Goal: Find specific page/section: Find specific page/section

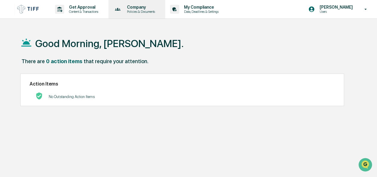
click at [127, 5] on p "Company" at bounding box center [140, 7] width 36 height 5
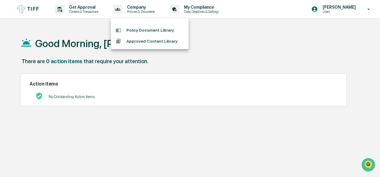
click at [189, 7] on div at bounding box center [190, 88] width 380 height 177
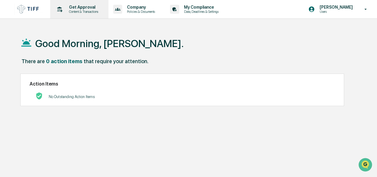
click at [84, 11] on p "Content & Transactions" at bounding box center [82, 12] width 37 height 4
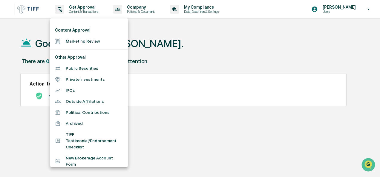
click at [30, 11] on div at bounding box center [190, 88] width 380 height 177
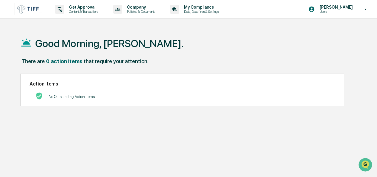
click at [25, 10] on img at bounding box center [28, 9] width 29 height 12
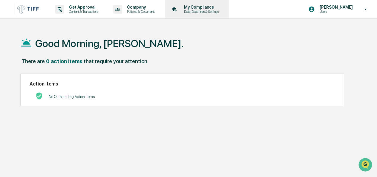
click at [198, 7] on p "My Compliance" at bounding box center [200, 7] width 42 height 5
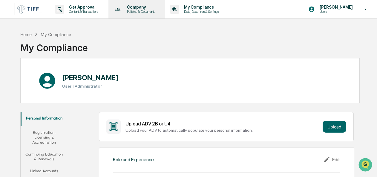
click at [151, 13] on p "Policies & Documents" at bounding box center [140, 12] width 36 height 4
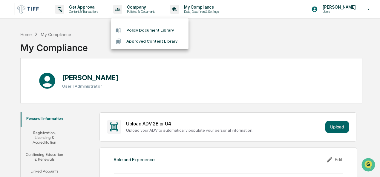
click at [90, 4] on div at bounding box center [190, 88] width 380 height 177
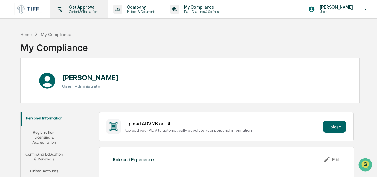
click at [82, 10] on p "Content & Transactions" at bounding box center [82, 12] width 37 height 4
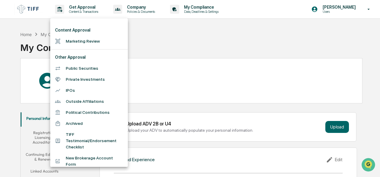
click at [32, 44] on div at bounding box center [190, 88] width 380 height 177
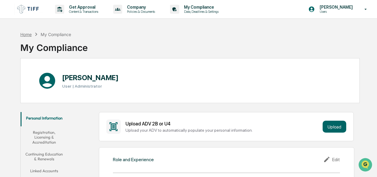
click at [30, 35] on div "Home" at bounding box center [25, 34] width 11 height 5
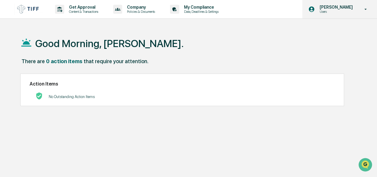
click at [350, 10] on p "Users" at bounding box center [334, 12] width 41 height 4
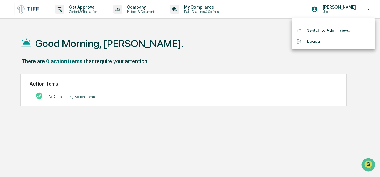
click at [326, 31] on li "Switch to Admin view..." at bounding box center [333, 30] width 84 height 11
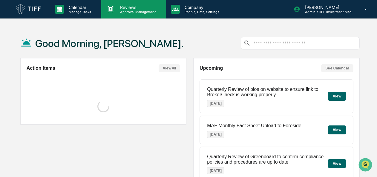
click at [129, 15] on div "Reviews Approval Management" at bounding box center [133, 9] width 64 height 18
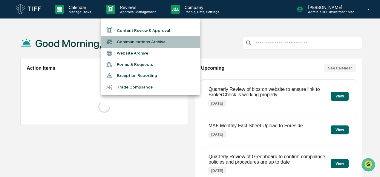
click at [137, 40] on li "Communications Archive" at bounding box center [150, 41] width 98 height 11
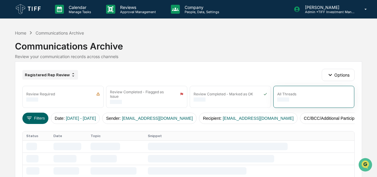
click at [51, 77] on div "Registered Rep Review" at bounding box center [49, 75] width 55 height 10
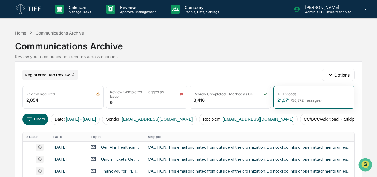
click at [51, 75] on div "Registered Rep Review" at bounding box center [49, 75] width 55 height 10
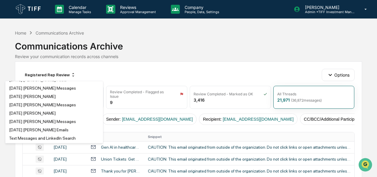
scroll to position [880, 0]
click at [173, 60] on div "Home Communications Archive Communications Archive Review your communication re…" at bounding box center [188, 44] width 346 height 33
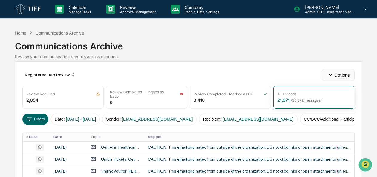
click at [326, 76] on icon "button" at bounding box center [329, 75] width 7 height 7
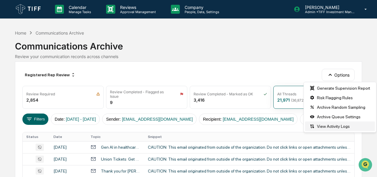
click at [320, 125] on div "View Activity Logs" at bounding box center [340, 127] width 70 height 10
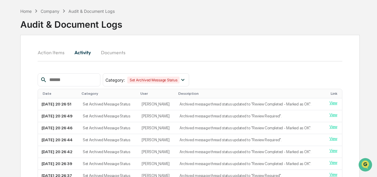
scroll to position [22, 0]
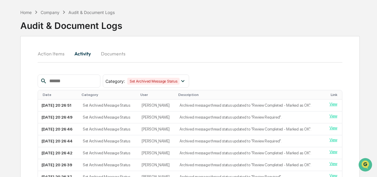
click at [56, 53] on button "Action Items" at bounding box center [54, 54] width 32 height 14
click at [27, 21] on div "Audit & Document Logs" at bounding box center [71, 24] width 102 height 16
click at [28, 15] on div "Home Company Audit & Document Logs" at bounding box center [67, 12] width 95 height 7
click at [28, 13] on div "Home" at bounding box center [25, 12] width 11 height 5
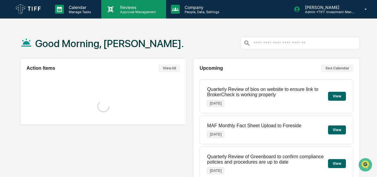
click at [135, 13] on p "Approval Management" at bounding box center [137, 12] width 44 height 4
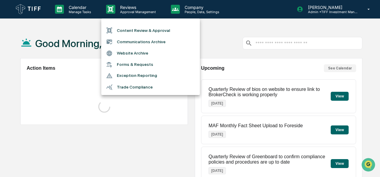
click at [135, 40] on li "Communications Archive" at bounding box center [150, 41] width 98 height 11
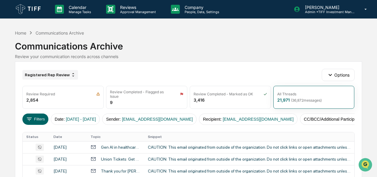
click at [65, 75] on div "Registered Rep Review" at bounding box center [49, 75] width 55 height 10
